Goal: Task Accomplishment & Management: Manage account settings

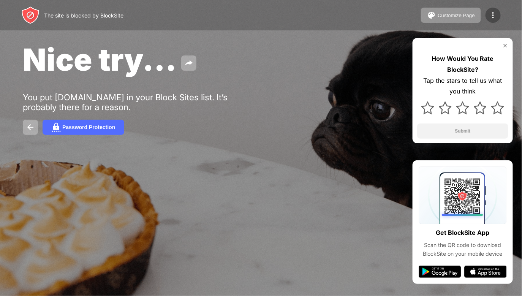
click at [493, 9] on div at bounding box center [492, 15] width 15 height 15
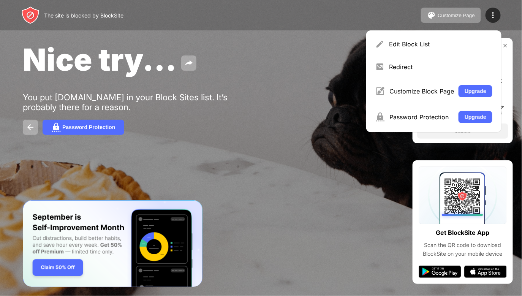
click at [435, 54] on div "Edit Block List Redirect Customize Block Page Upgrade Password Protection Upgra…" at bounding box center [433, 81] width 135 height 102
click at [444, 54] on div "Edit Block List Redirect Customize Block Page Upgrade Password Protection Upgra…" at bounding box center [433, 81] width 135 height 102
click at [446, 47] on div "Edit Block List" at bounding box center [440, 44] width 103 height 8
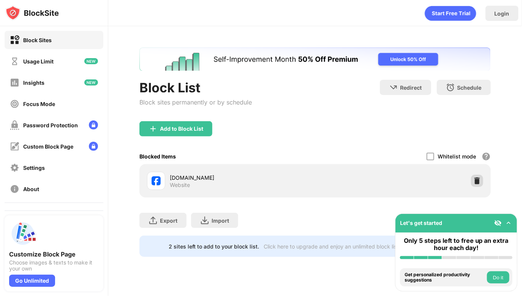
click at [474, 176] on div at bounding box center [477, 181] width 12 height 12
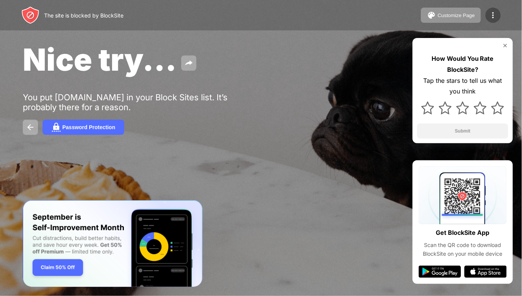
click at [491, 12] on img at bounding box center [492, 15] width 9 height 9
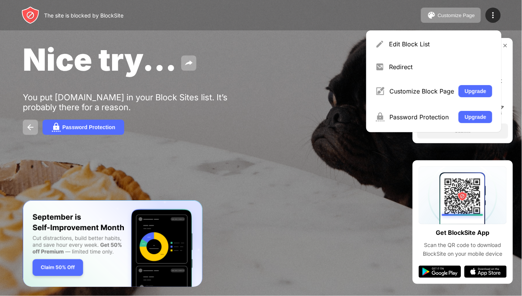
click at [439, 49] on div "Edit Block List" at bounding box center [434, 44] width 126 height 18
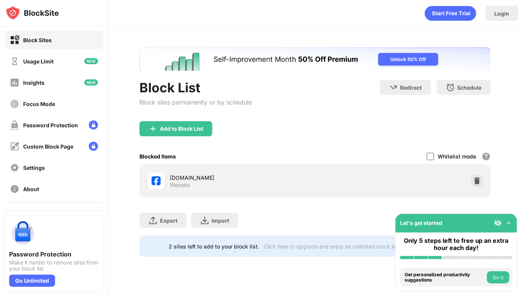
click at [477, 186] on div at bounding box center [477, 181] width 12 height 12
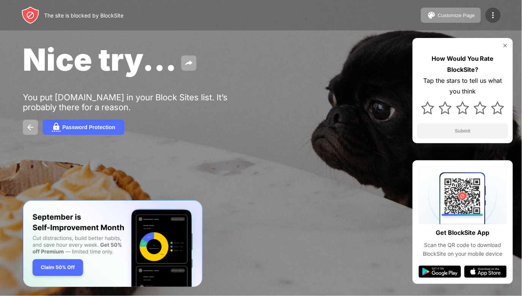
click at [494, 18] on img at bounding box center [492, 15] width 9 height 9
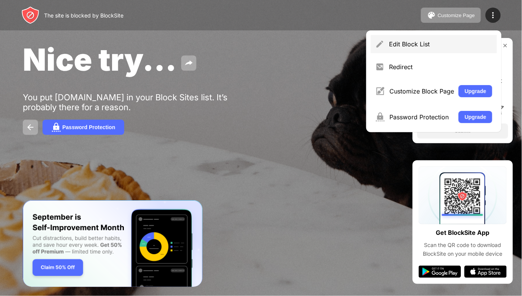
click at [458, 41] on div "Edit Block List" at bounding box center [440, 44] width 103 height 8
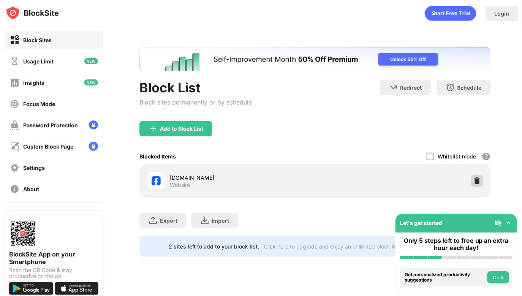
click at [475, 180] on img at bounding box center [477, 181] width 8 height 8
